Goal: Task Accomplishment & Management: Use online tool/utility

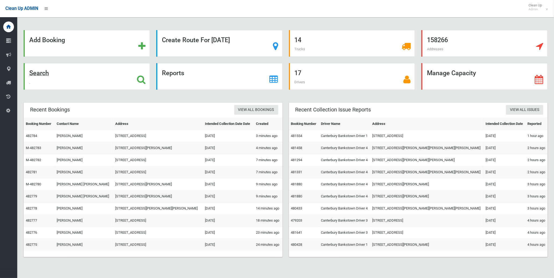
click at [40, 69] on strong "Search" at bounding box center [39, 73] width 20 height 8
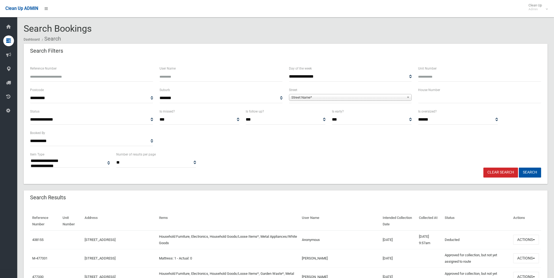
select select
click at [466, 100] on input "text" at bounding box center [479, 98] width 123 height 10
type input "*"
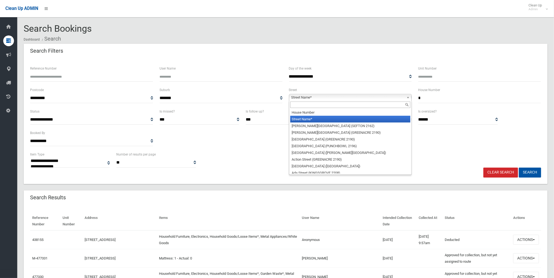
click at [346, 95] on span "Street Name*" at bounding box center [347, 97] width 113 height 6
click at [345, 102] on input "text" at bounding box center [350, 105] width 120 height 6
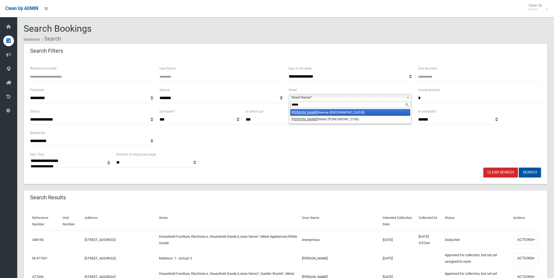
type input "*****"
click at [341, 112] on li "Joyce Avenue (PICNIC POINT 2213)" at bounding box center [350, 112] width 120 height 7
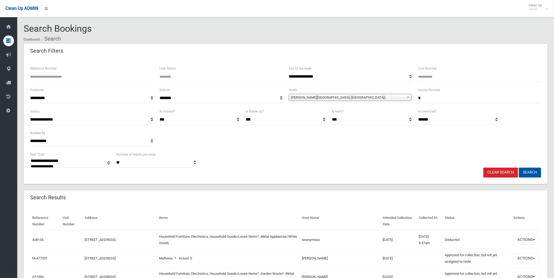
click at [533, 173] on button "Search" at bounding box center [530, 173] width 22 height 10
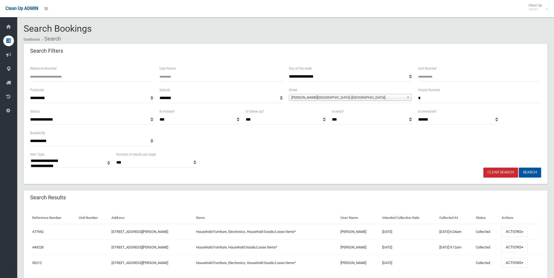
select select
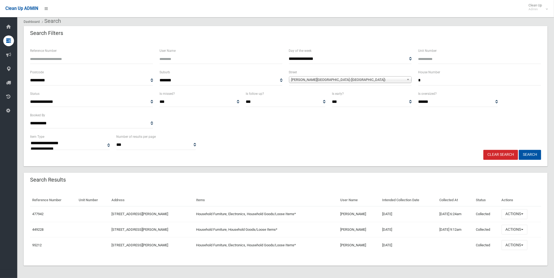
scroll to position [18, 0]
click at [518, 211] on button "Actions" at bounding box center [515, 214] width 26 height 10
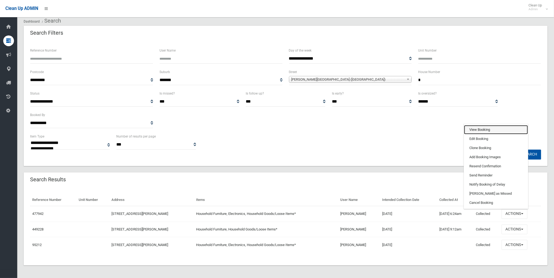
click at [480, 126] on link "View Booking" at bounding box center [496, 129] width 64 height 9
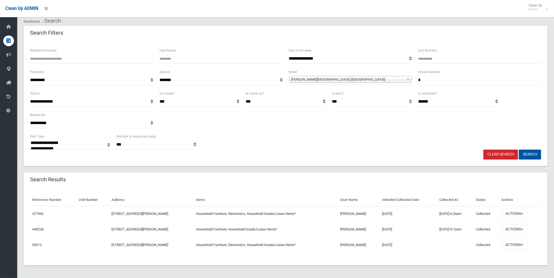
drag, startPoint x: 443, startPoint y: 79, endPoint x: 395, endPoint y: 76, distance: 48.4
click at [395, 76] on div "**********" at bounding box center [286, 79] width 518 height 21
type input "*"
click at [519, 150] on button "Search" at bounding box center [530, 155] width 22 height 10
click at [531, 151] on button "Search" at bounding box center [530, 155] width 22 height 10
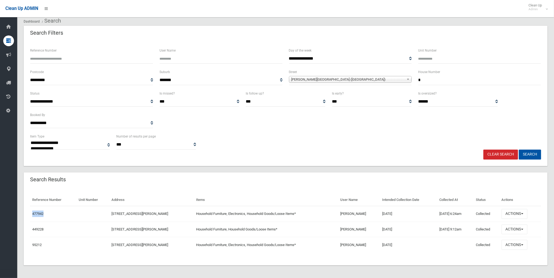
drag, startPoint x: 51, startPoint y: 214, endPoint x: 31, endPoint y: 212, distance: 19.7
click at [31, 212] on td "477942" at bounding box center [53, 214] width 46 height 16
copy link "477942"
drag, startPoint x: 435, startPoint y: 82, endPoint x: 382, endPoint y: 76, distance: 53.9
click at [410, 79] on div "**********" at bounding box center [286, 79] width 518 height 21
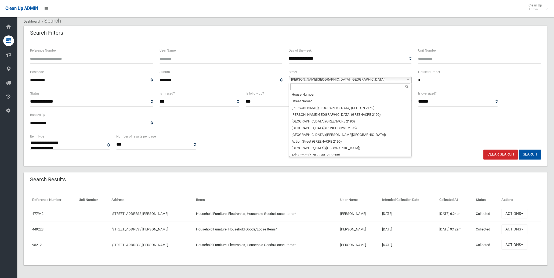
click at [382, 76] on link "[PERSON_NAME][GEOGRAPHIC_DATA] ([GEOGRAPHIC_DATA])" at bounding box center [350, 79] width 123 height 7
click at [326, 87] on input "text" at bounding box center [350, 87] width 120 height 6
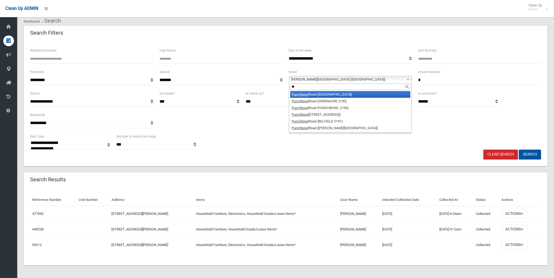
type input "*"
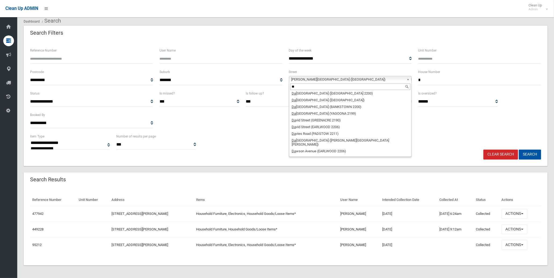
scroll to position [16, 0]
type input "**"
drag, startPoint x: 213, startPoint y: 81, endPoint x: 214, endPoint y: 86, distance: 4.8
click at [213, 81] on select "**********" at bounding box center [221, 80] width 123 height 10
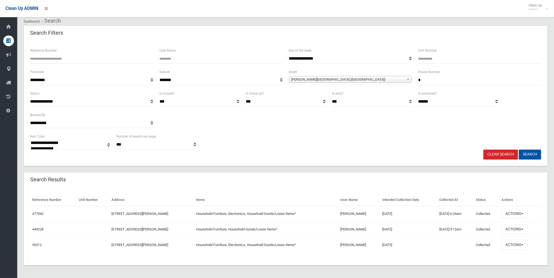
select select "*"
click at [160, 75] on select "**********" at bounding box center [221, 80] width 123 height 10
click at [361, 77] on span "Select Street *" at bounding box center [347, 79] width 113 height 6
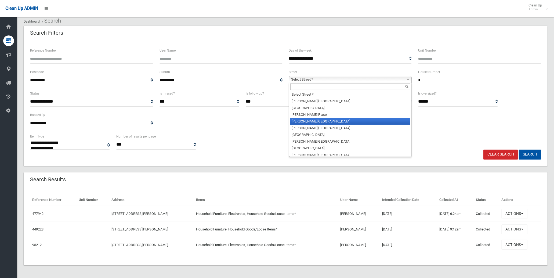
click at [341, 118] on li "[PERSON_NAME][GEOGRAPHIC_DATA]" at bounding box center [350, 121] width 120 height 7
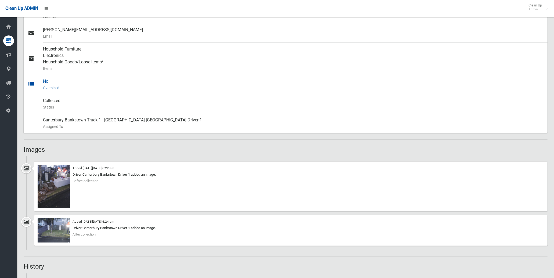
scroll to position [238, 0]
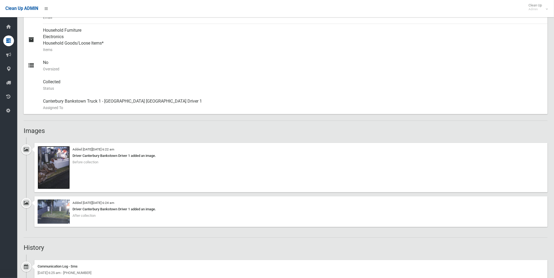
click at [56, 171] on img at bounding box center [54, 167] width 32 height 43
click at [57, 210] on img at bounding box center [54, 212] width 32 height 24
click at [53, 209] on img at bounding box center [54, 212] width 32 height 24
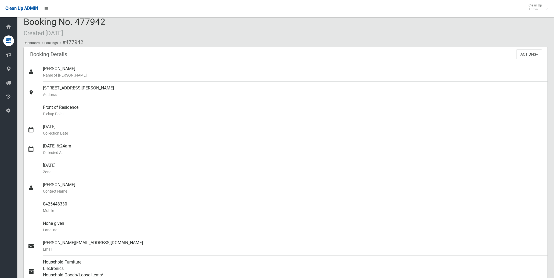
scroll to position [0, 0]
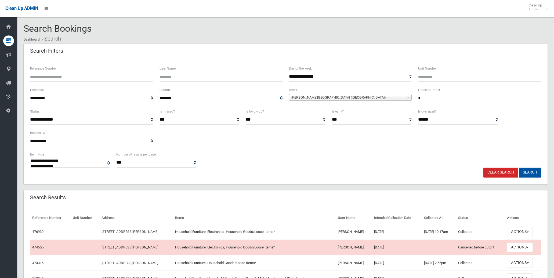
select select
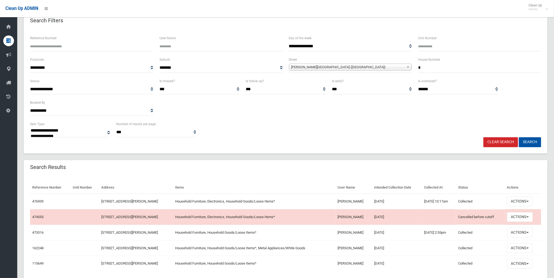
scroll to position [20, 0]
